Goal: Task Accomplishment & Management: Complete application form

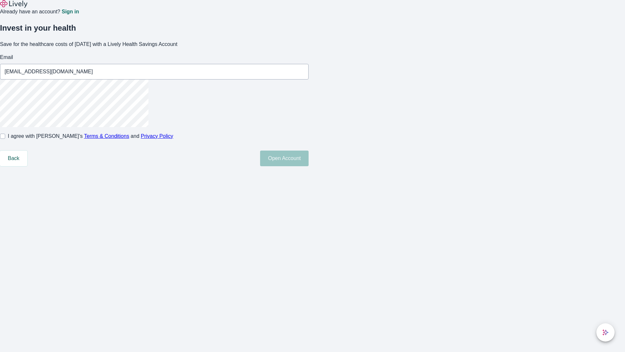
click at [5, 139] on input "I agree with Lively’s Terms & Conditions and Privacy Policy" at bounding box center [2, 135] width 5 height 5
checkbox input "true"
click at [309, 166] on button "Open Account" at bounding box center [284, 158] width 49 height 16
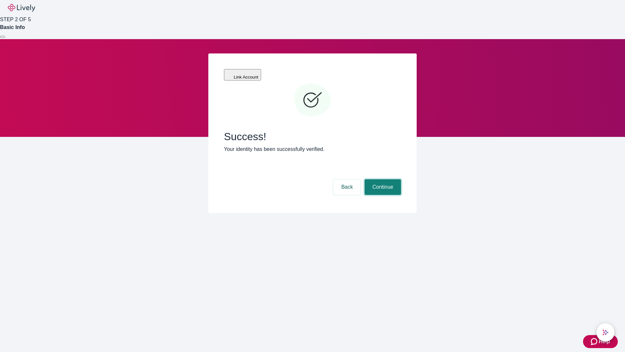
click at [382, 179] on button "Continue" at bounding box center [383, 187] width 36 height 16
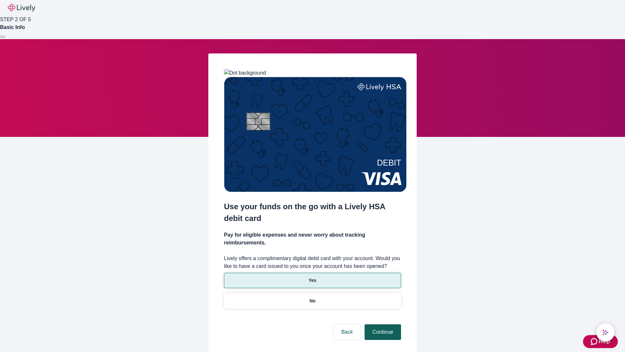
click at [312, 277] on p "Yes" at bounding box center [313, 280] width 8 height 7
click at [382, 324] on button "Continue" at bounding box center [383, 332] width 36 height 16
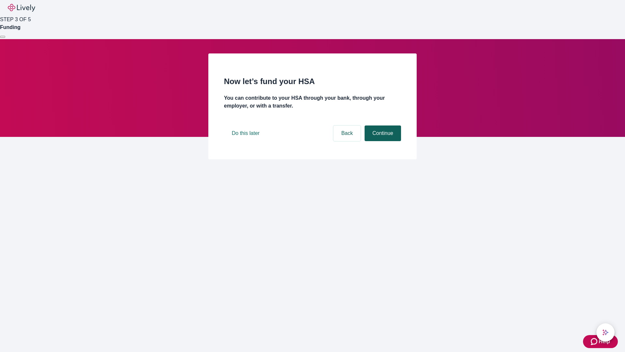
click at [382, 141] on button "Continue" at bounding box center [383, 133] width 36 height 16
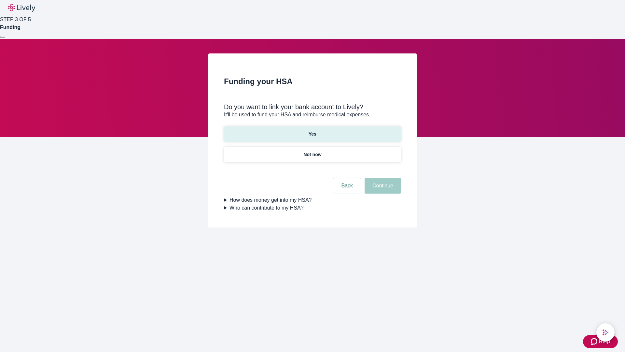
click at [312, 131] on p "Yes" at bounding box center [313, 134] width 8 height 7
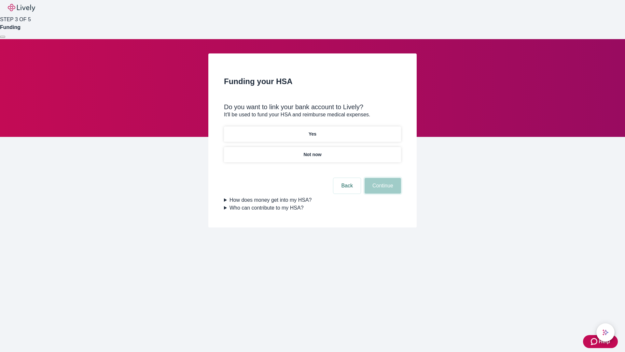
click at [382, 178] on button "Continue" at bounding box center [383, 186] width 36 height 16
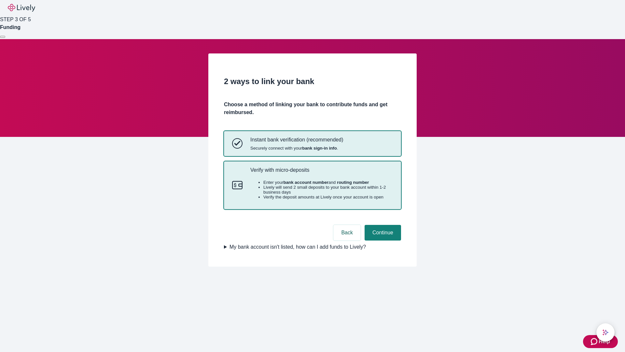
click at [321, 173] on p "Verify with micro-deposits" at bounding box center [321, 170] width 143 height 6
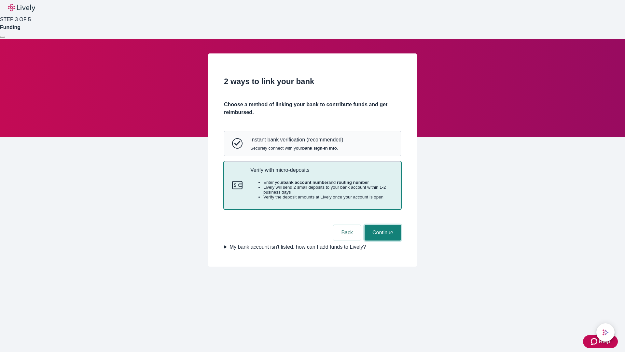
click at [382, 240] on button "Continue" at bounding box center [383, 233] width 36 height 16
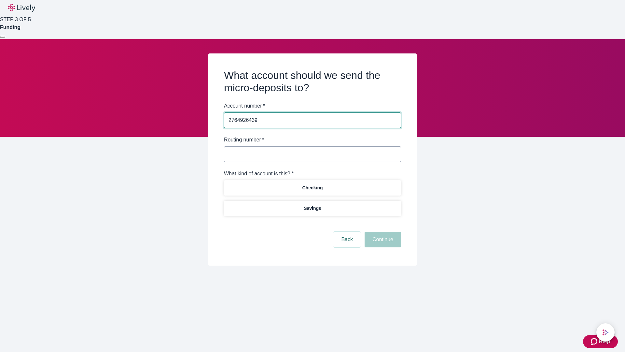
type input "2764926439"
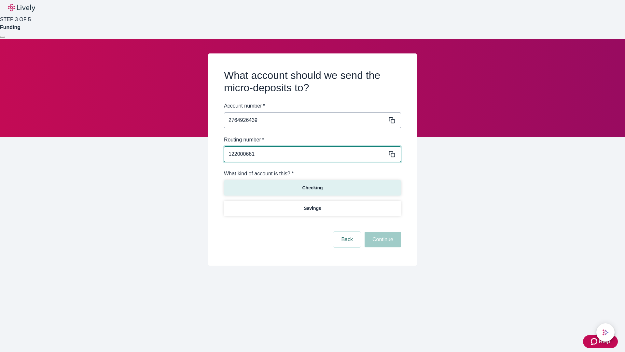
type input "122000661"
click at [312, 187] on p "Checking" at bounding box center [312, 187] width 21 height 7
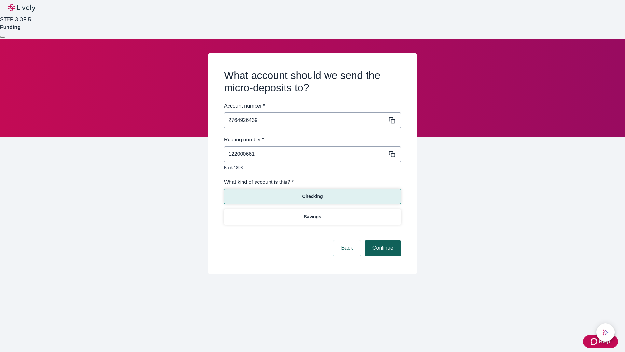
click at [382, 240] on button "Continue" at bounding box center [383, 248] width 36 height 16
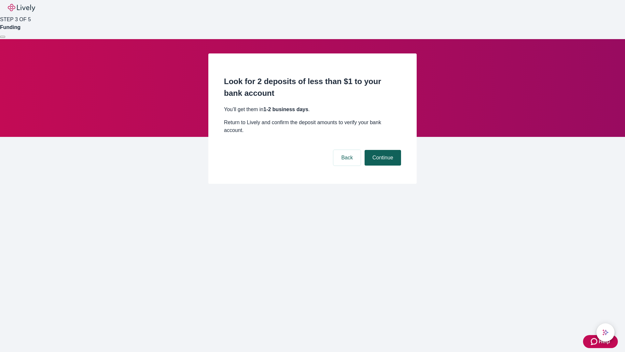
click at [382, 150] on button "Continue" at bounding box center [383, 158] width 36 height 16
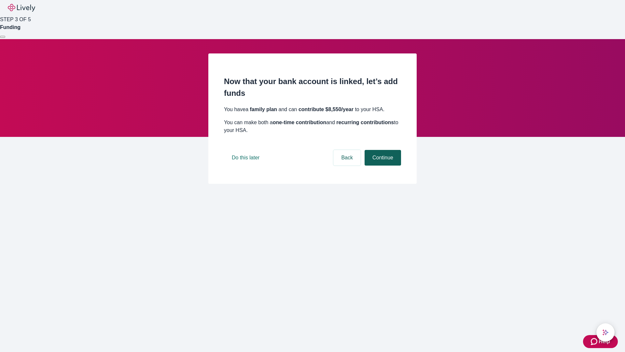
click at [382, 165] on button "Continue" at bounding box center [383, 158] width 36 height 16
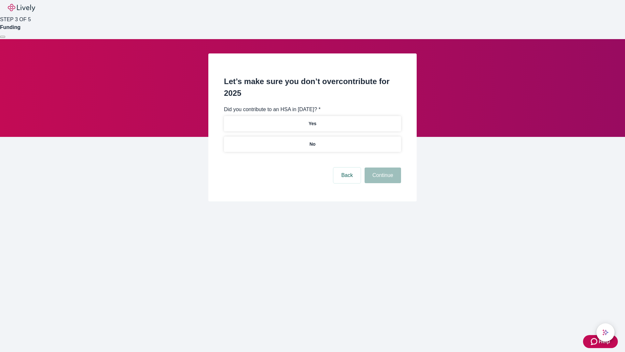
click at [312, 141] on p "No" at bounding box center [313, 144] width 6 height 7
click at [382, 167] on button "Continue" at bounding box center [383, 175] width 36 height 16
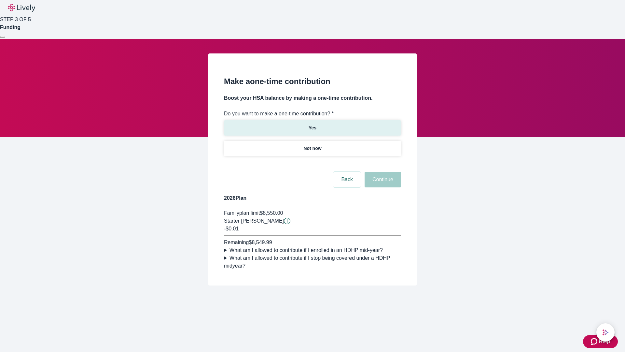
click at [312, 124] on p "Yes" at bounding box center [313, 127] width 8 height 7
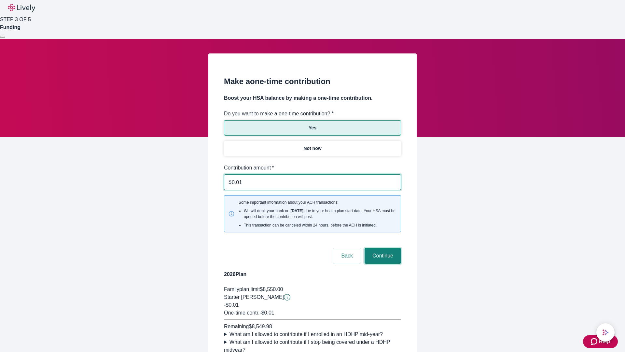
click at [382, 248] on button "Continue" at bounding box center [383, 256] width 36 height 16
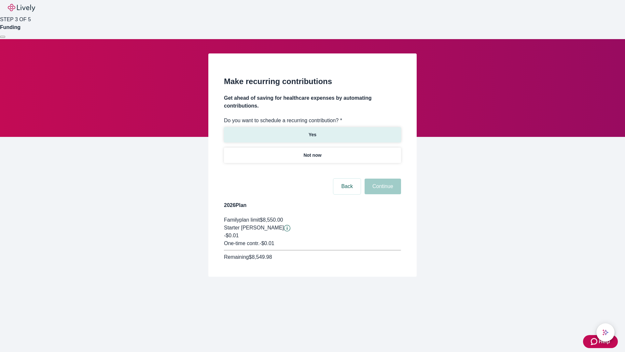
click at [312, 131] on p "Yes" at bounding box center [313, 134] width 8 height 7
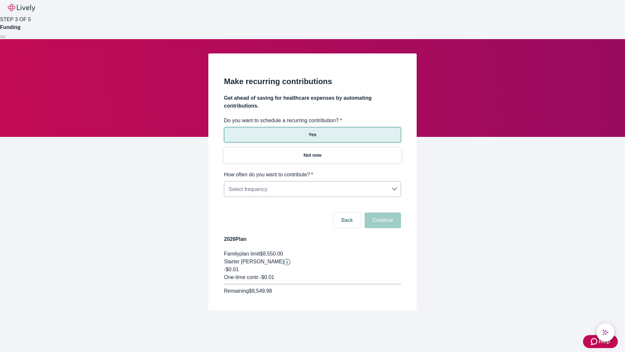
click at [312, 171] on body "Help STEP 3 OF 5 Funding Make recurring contributions Get ahead of saving for h…" at bounding box center [312, 171] width 625 height 342
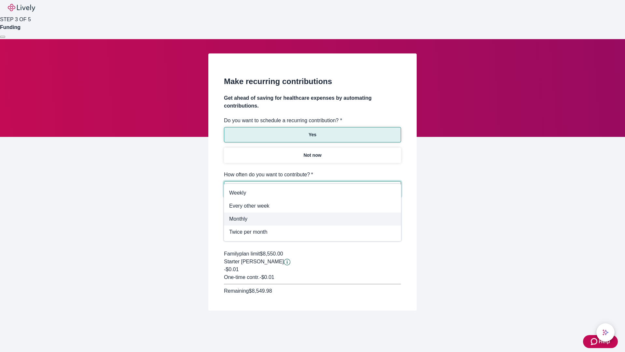
click at [313, 219] on span "Monthly" at bounding box center [312, 219] width 167 height 8
type input "Monthly"
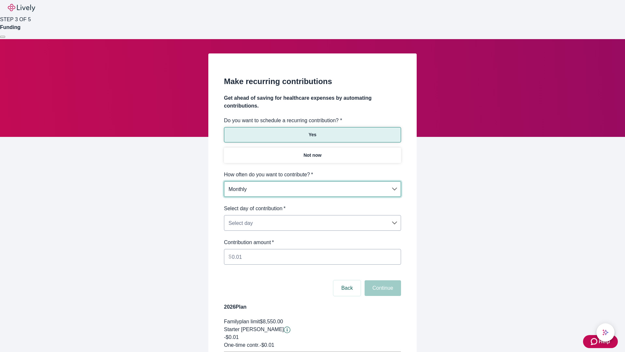
click at [312, 204] on body "Help STEP 3 OF 5 Funding Make recurring contributions Get ahead of saving for h…" at bounding box center [312, 204] width 625 height 409
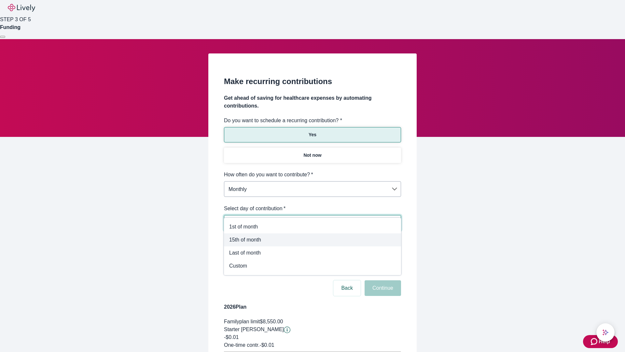
click at [313, 240] on span "15th of month" at bounding box center [312, 240] width 167 height 8
type input "Monthly15th"
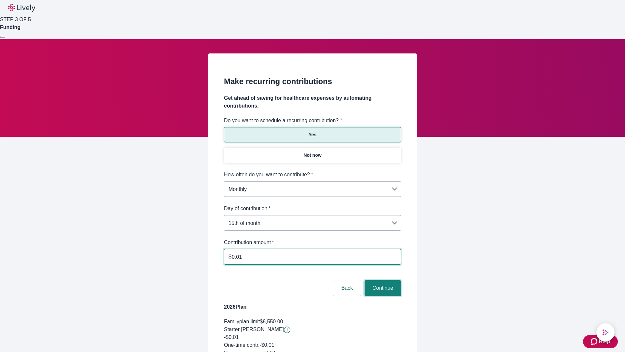
click at [382, 280] on button "Continue" at bounding box center [383, 288] width 36 height 16
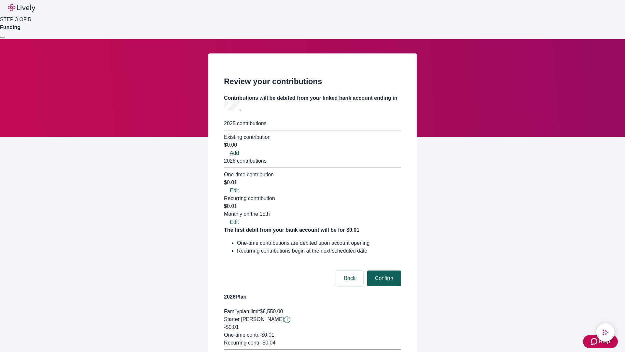
click at [383, 270] on button "Confirm" at bounding box center [384, 278] width 34 height 16
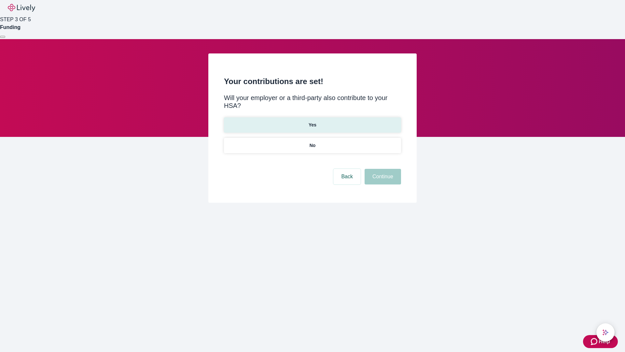
click at [312, 121] on p "Yes" at bounding box center [313, 124] width 8 height 7
click at [382, 169] on button "Continue" at bounding box center [383, 177] width 36 height 16
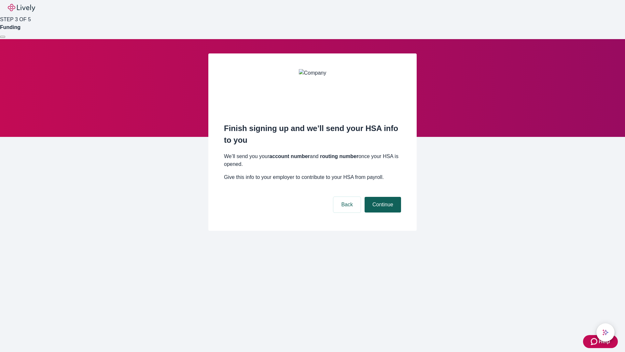
click at [382, 197] on button "Continue" at bounding box center [383, 205] width 36 height 16
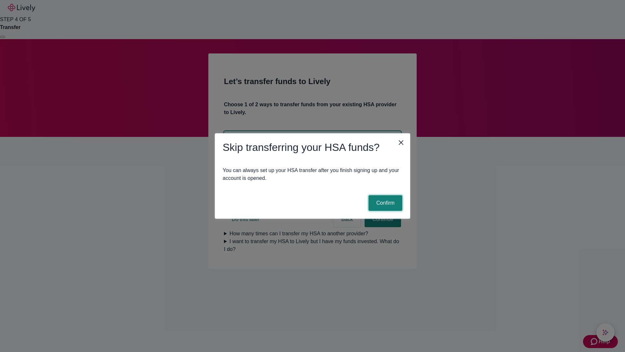
click at [385, 203] on button "Confirm" at bounding box center [386, 203] width 34 height 16
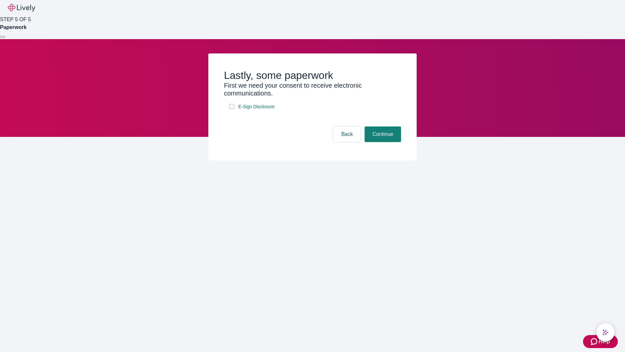
click at [232, 109] on input "E-Sign Disclosure" at bounding box center [231, 106] width 5 height 5
checkbox input "true"
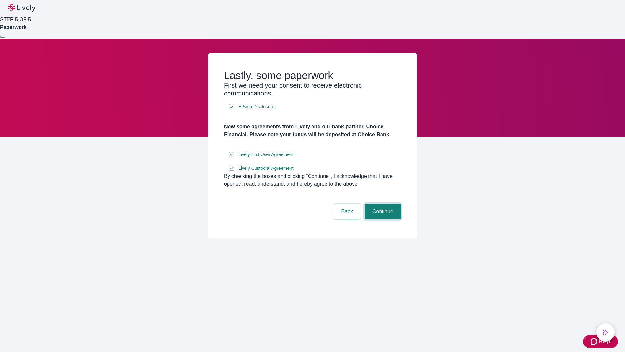
click at [382, 219] on button "Continue" at bounding box center [383, 211] width 36 height 16
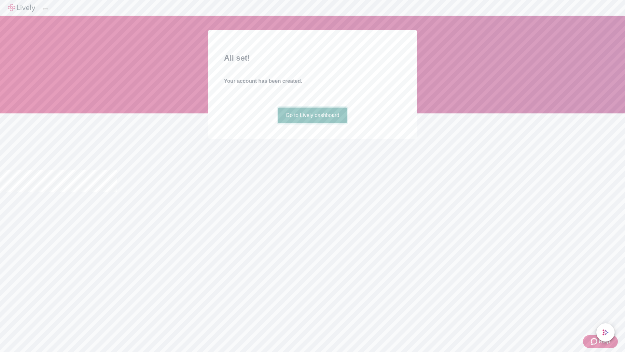
click at [312, 123] on link "Go to Lively dashboard" at bounding box center [312, 115] width 69 height 16
